Goal: Entertainment & Leisure: Consume media (video, audio)

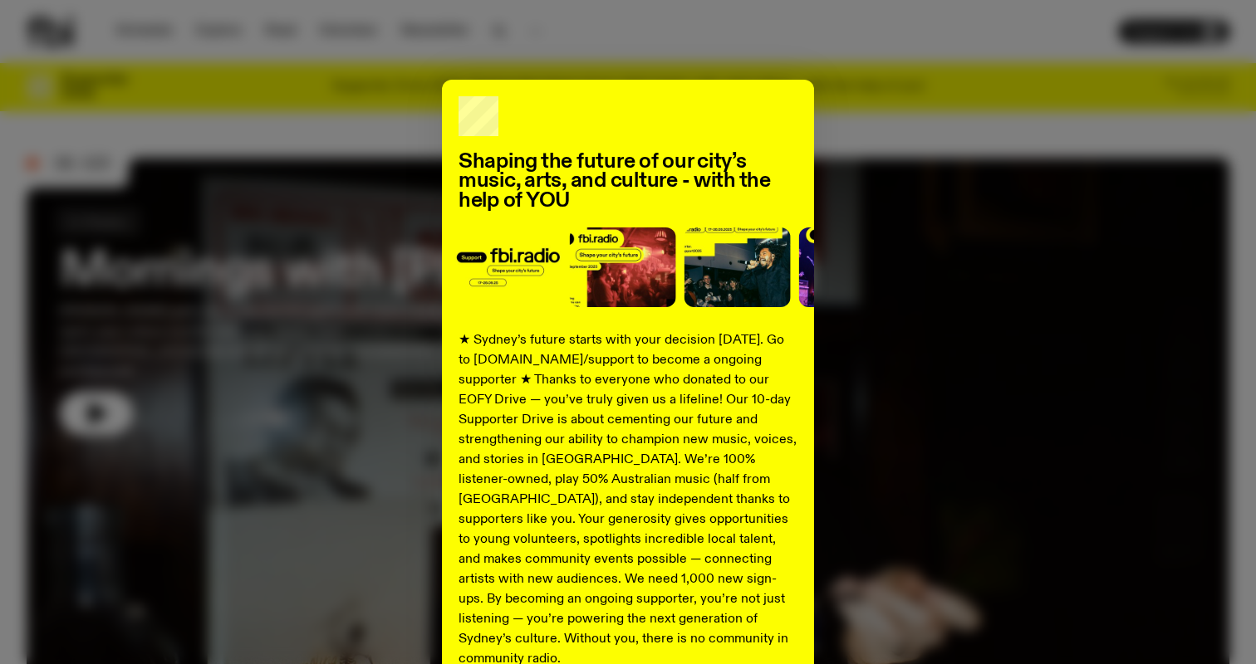
click at [105, 388] on div "Shaping the future of our city’s music, arts, and culture - with the help of YO…" at bounding box center [628, 421] width 1202 height 683
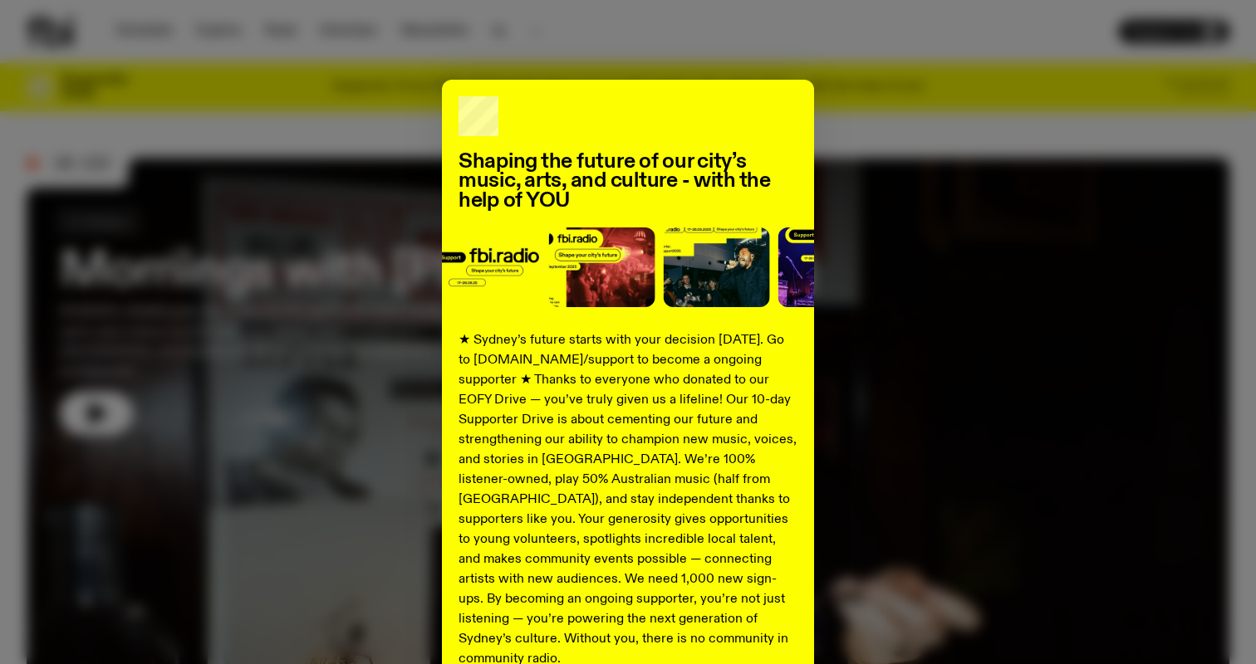
scroll to position [157, 0]
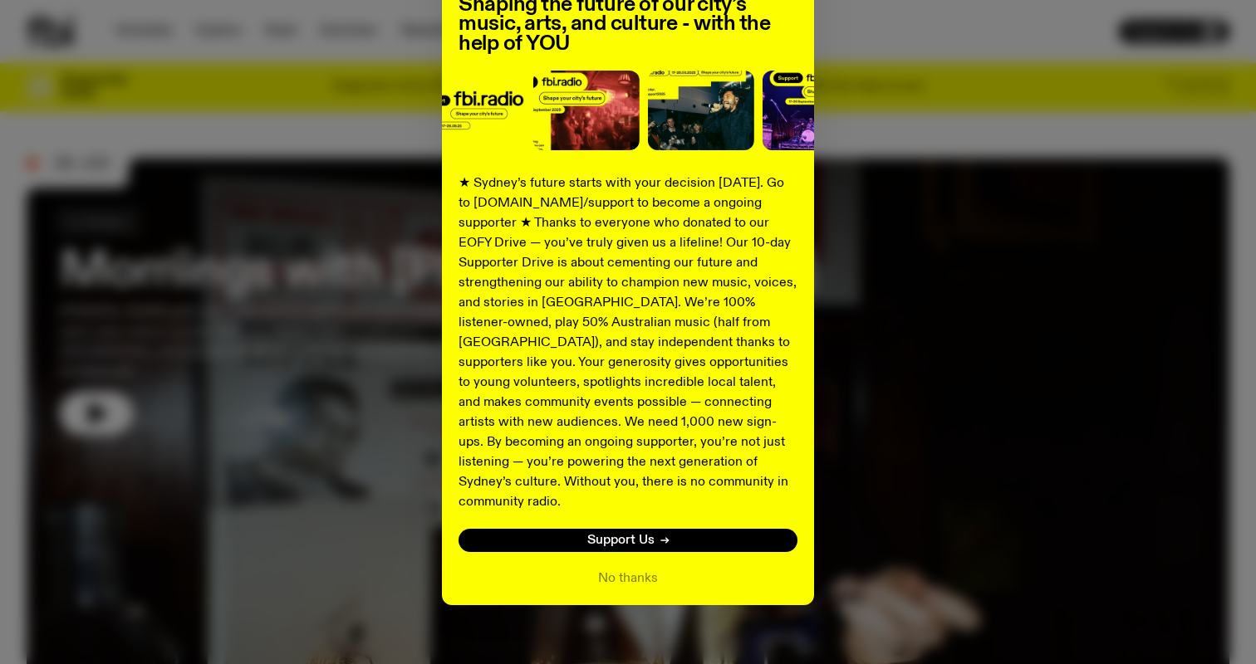
click at [625, 568] on div "Shaping the future of our city’s music, arts, and culture - with the help of YO…" at bounding box center [628, 264] width 372 height 683
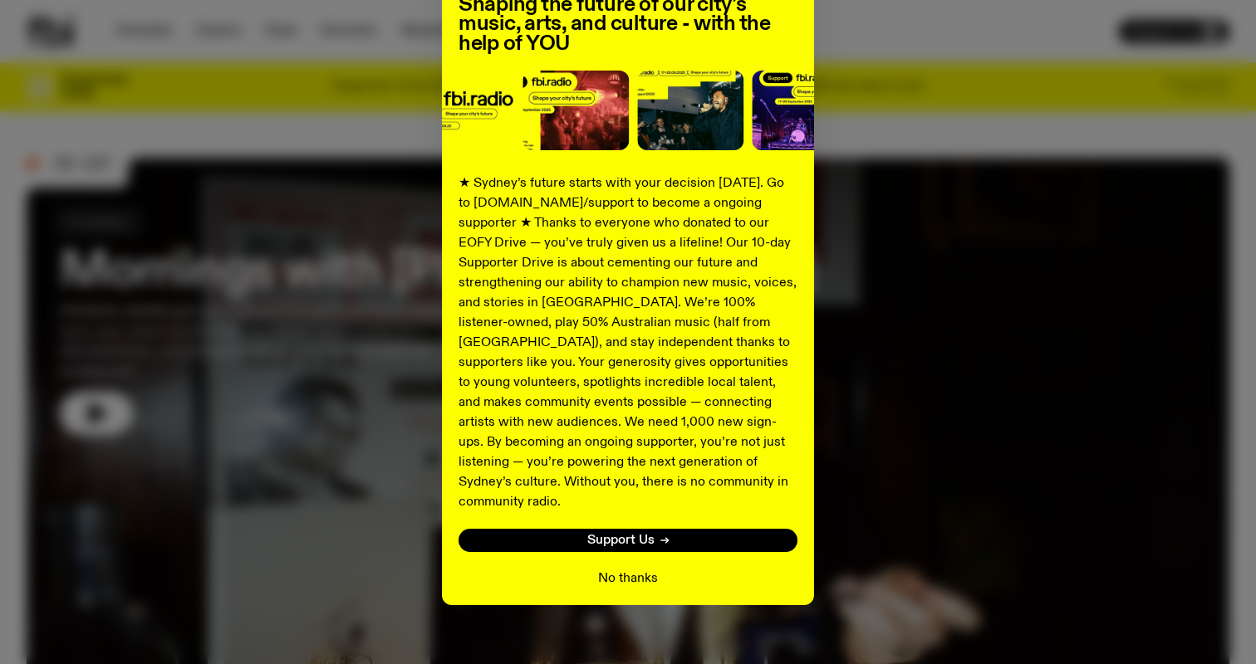
click at [625, 569] on button "No thanks" at bounding box center [628, 579] width 60 height 20
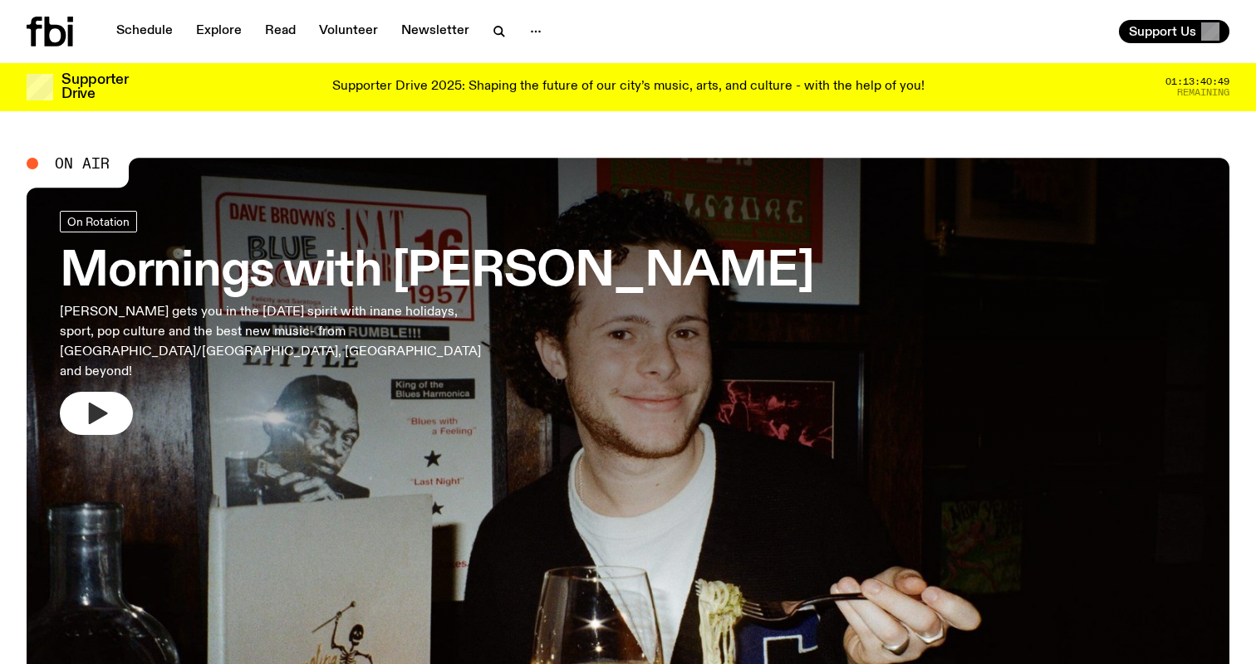
click at [82, 392] on button "button" at bounding box center [96, 413] width 73 height 43
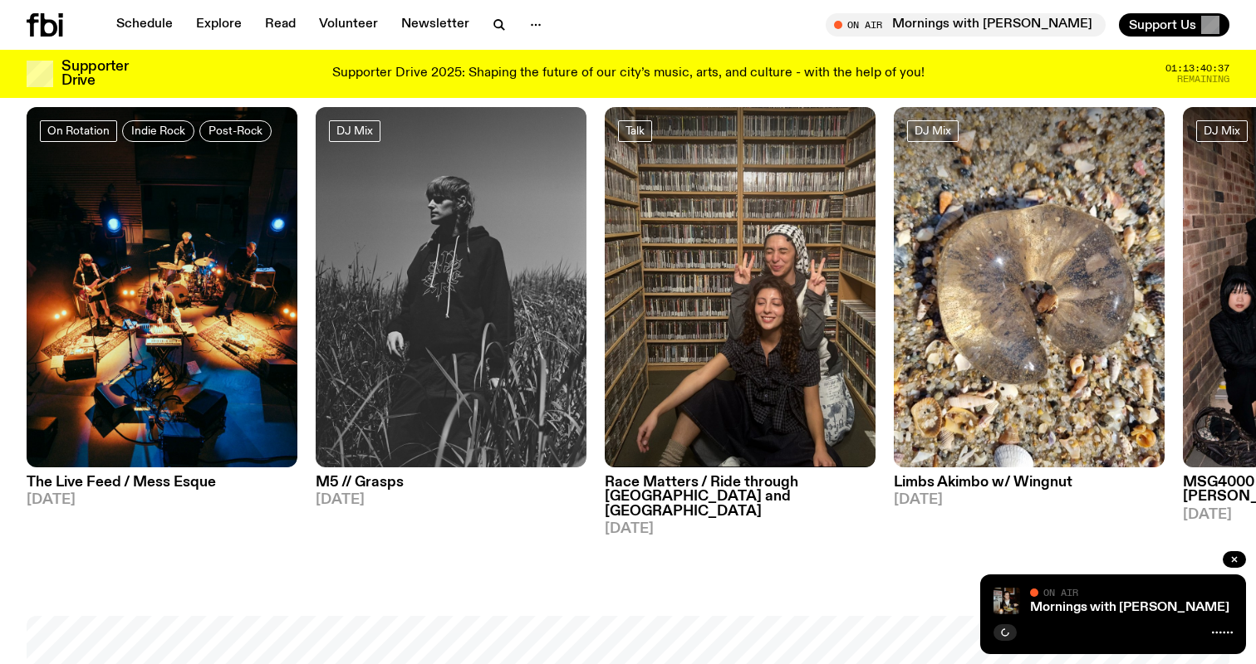
scroll to position [842, 0]
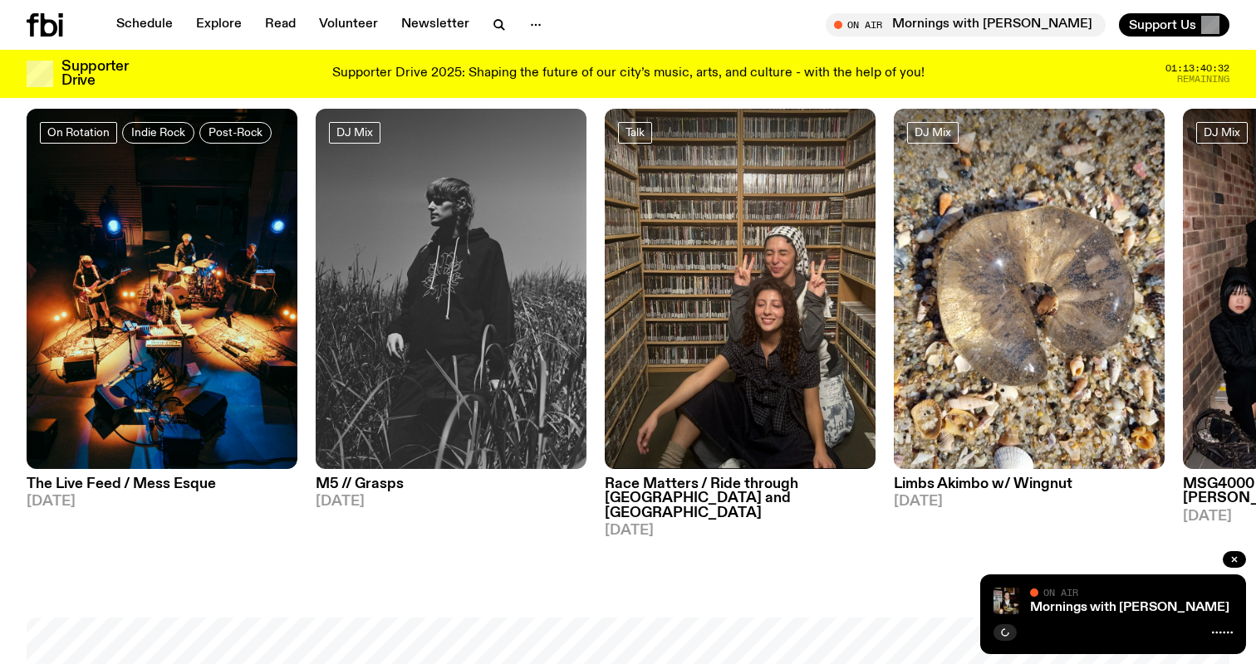
click at [668, 487] on h3 "Race Matters / Ride through [GEOGRAPHIC_DATA] and [GEOGRAPHIC_DATA]" at bounding box center [740, 498] width 271 height 42
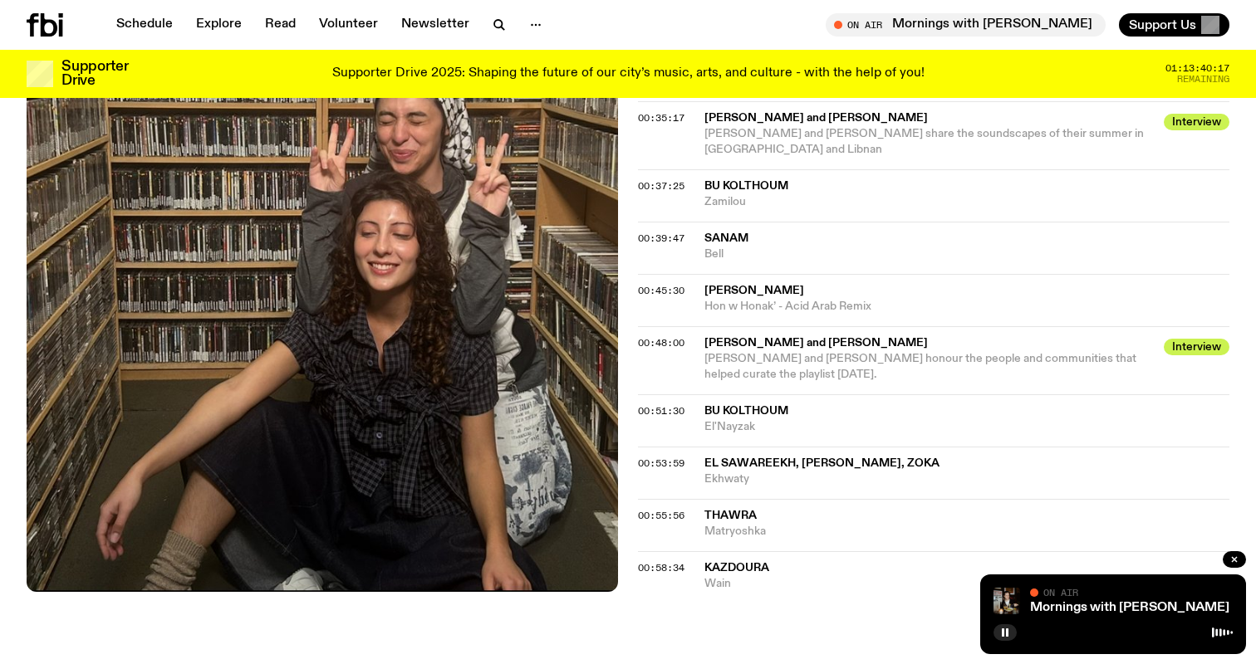
scroll to position [1264, 0]
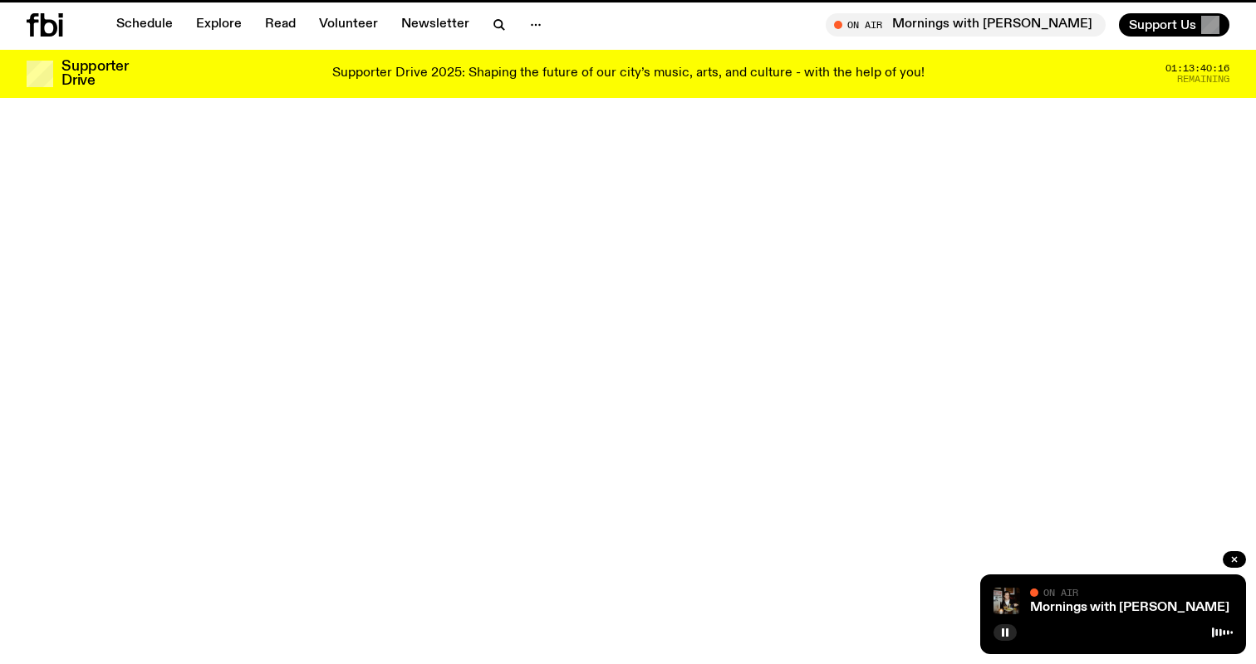
scroll to position [842, 0]
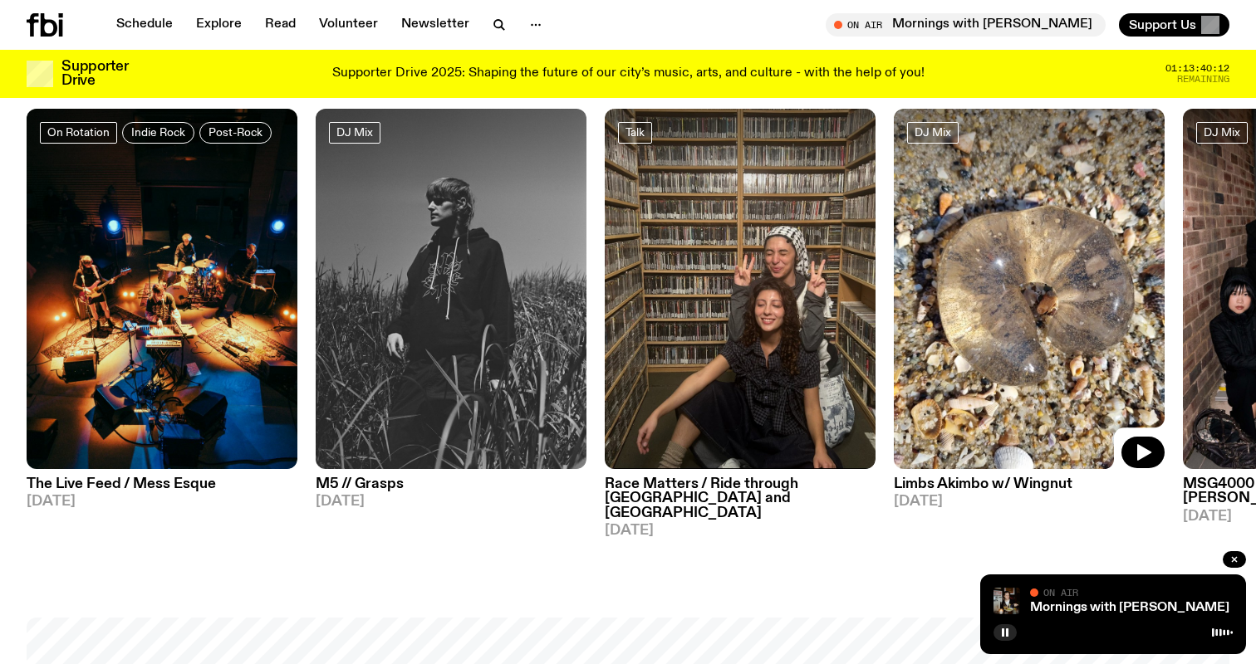
click at [1045, 339] on img at bounding box center [1028, 289] width 271 height 361
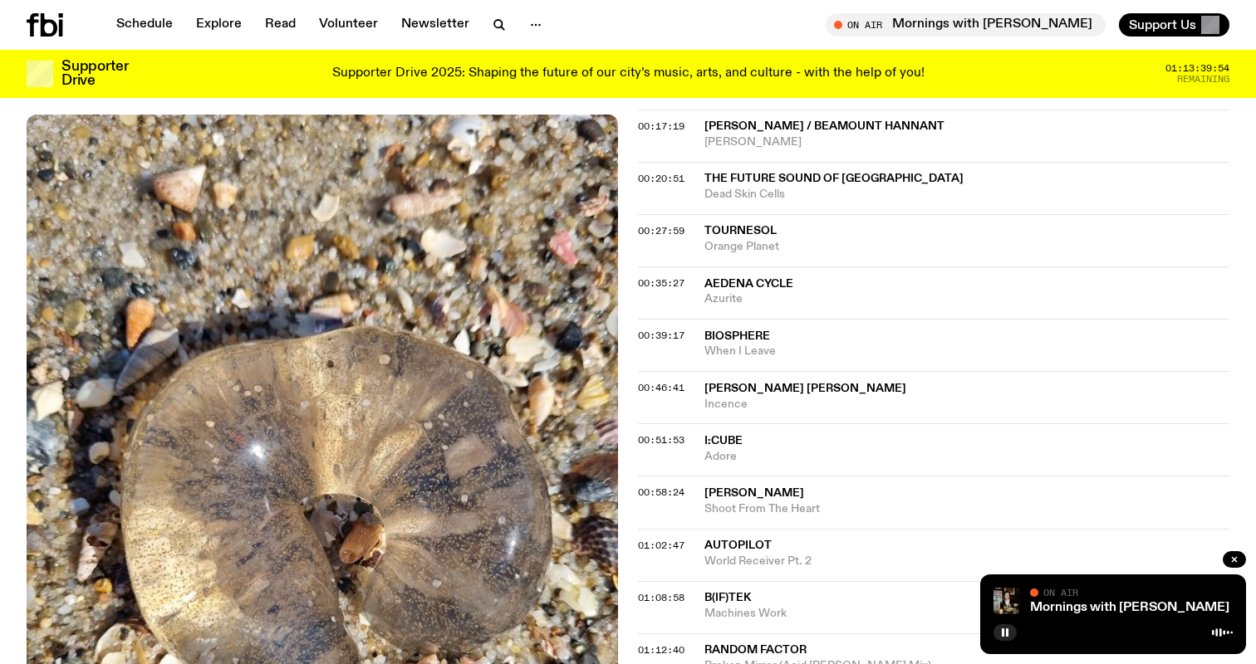
scroll to position [690, 0]
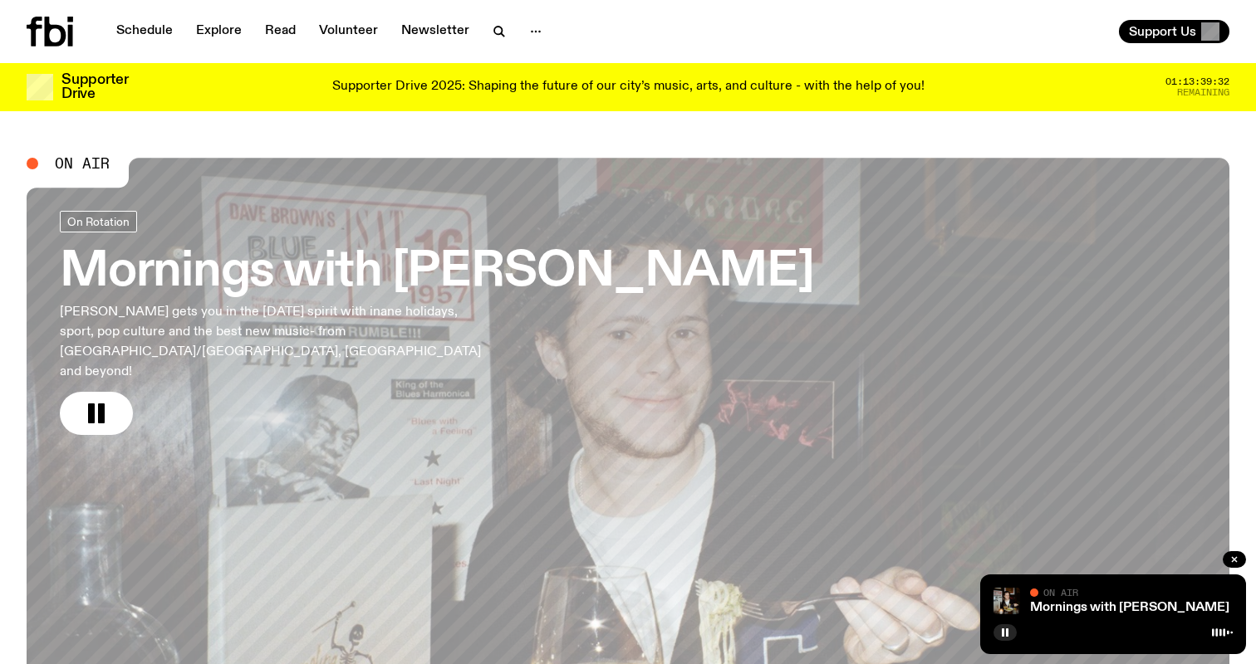
click at [480, 278] on h3 "Mornings with [PERSON_NAME]" at bounding box center [437, 272] width 754 height 47
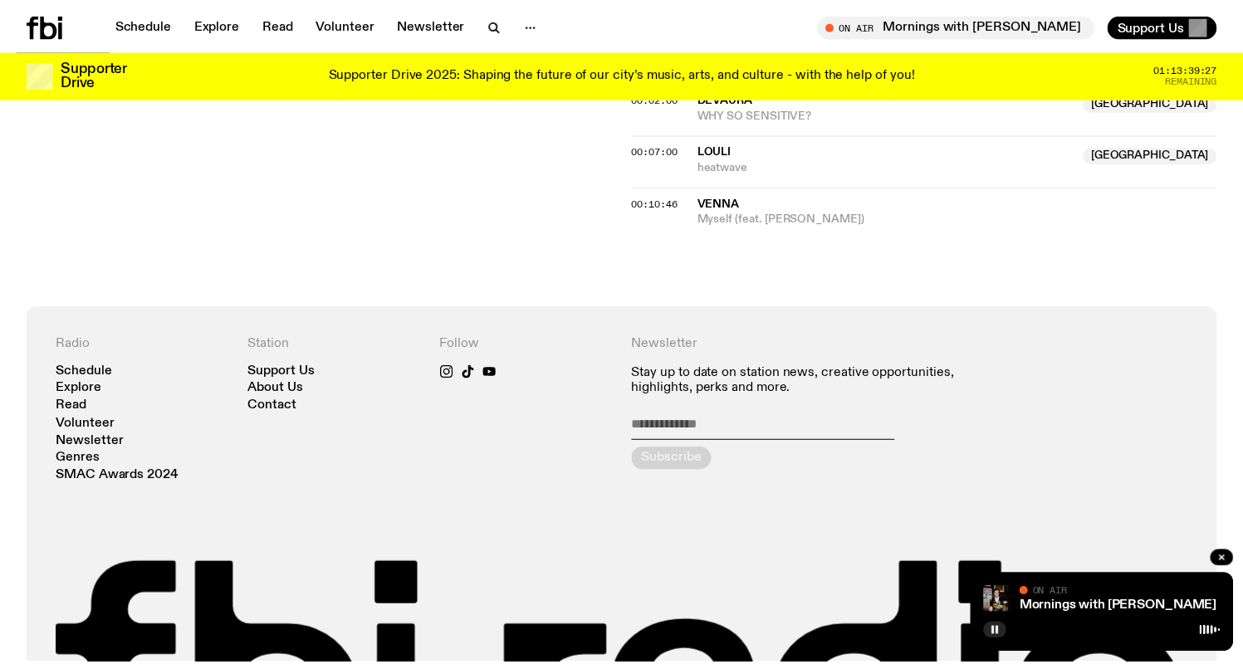
scroll to position [510, 0]
